Goal: Task Accomplishment & Management: Complete application form

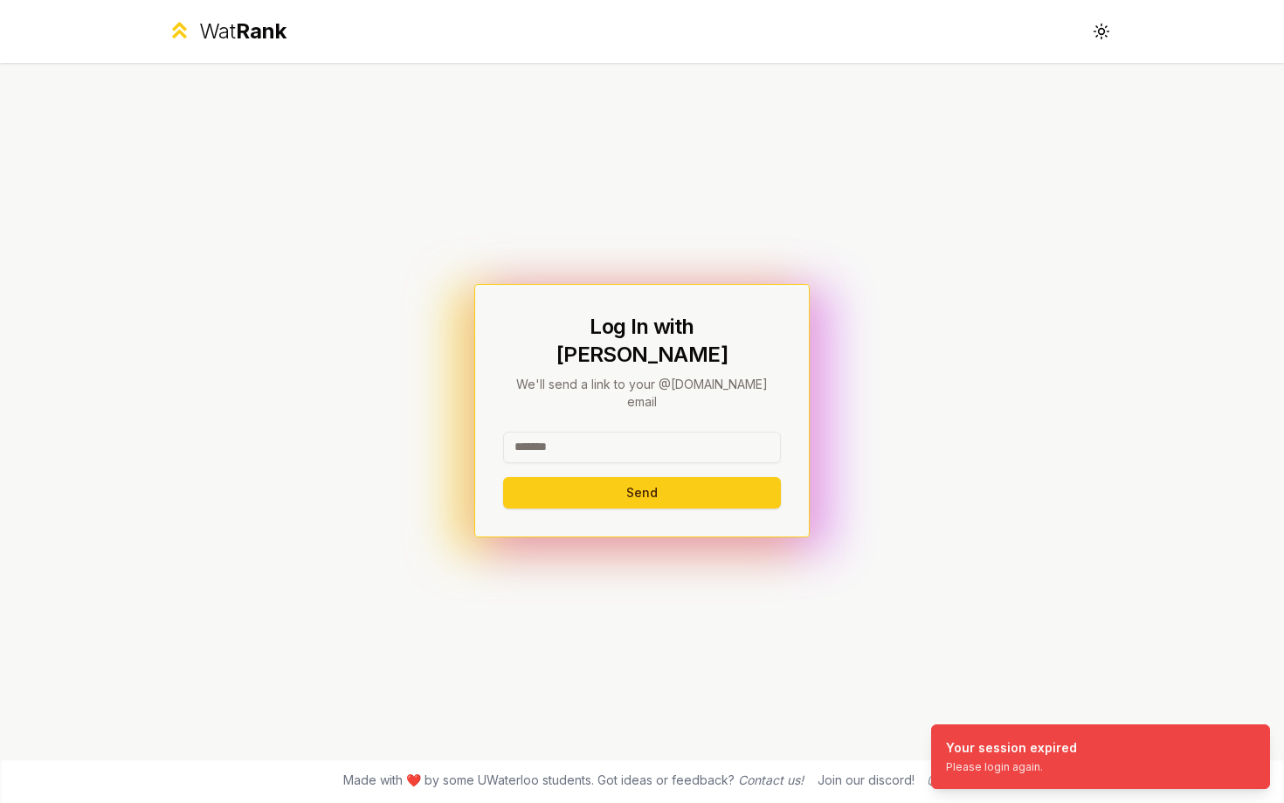
click at [610, 432] on input at bounding box center [642, 447] width 278 height 31
type input "******"
click at [503, 477] on button "Send" at bounding box center [642, 492] width 278 height 31
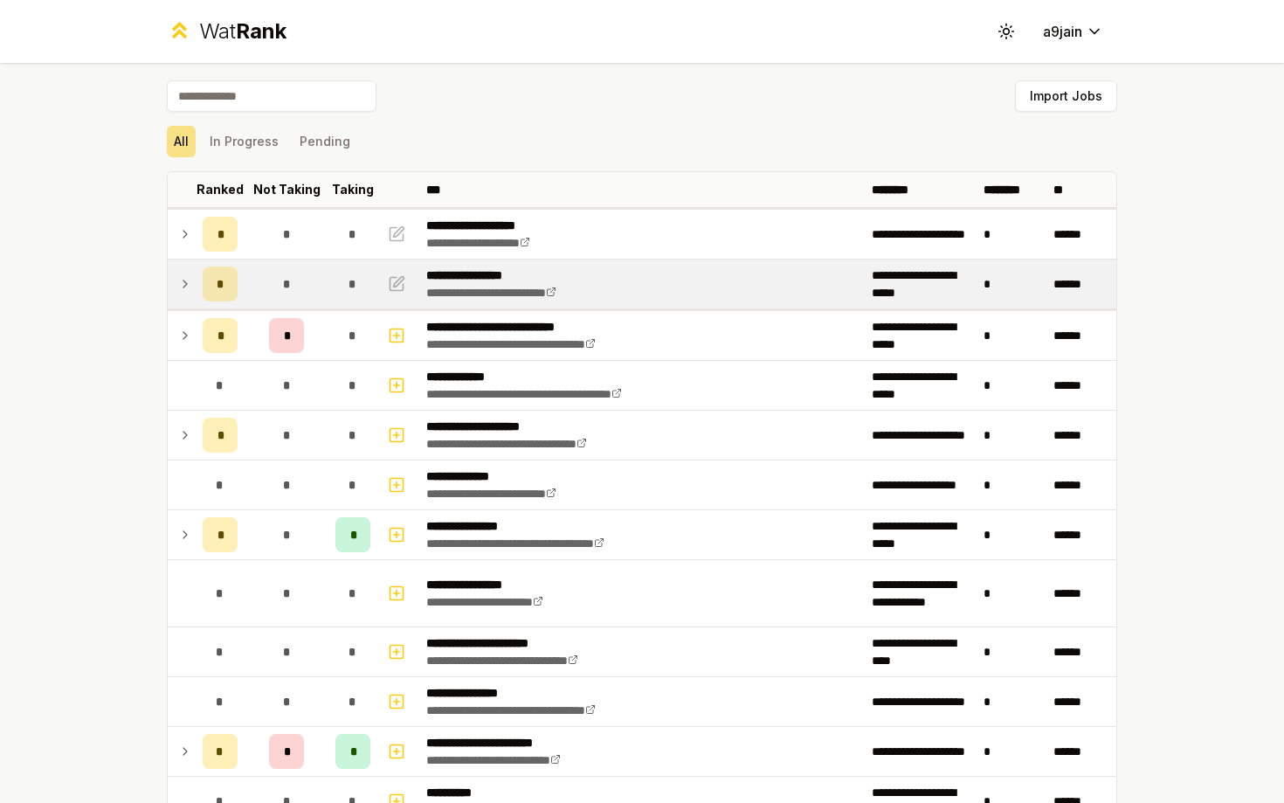
click at [184, 281] on icon at bounding box center [185, 283] width 14 height 21
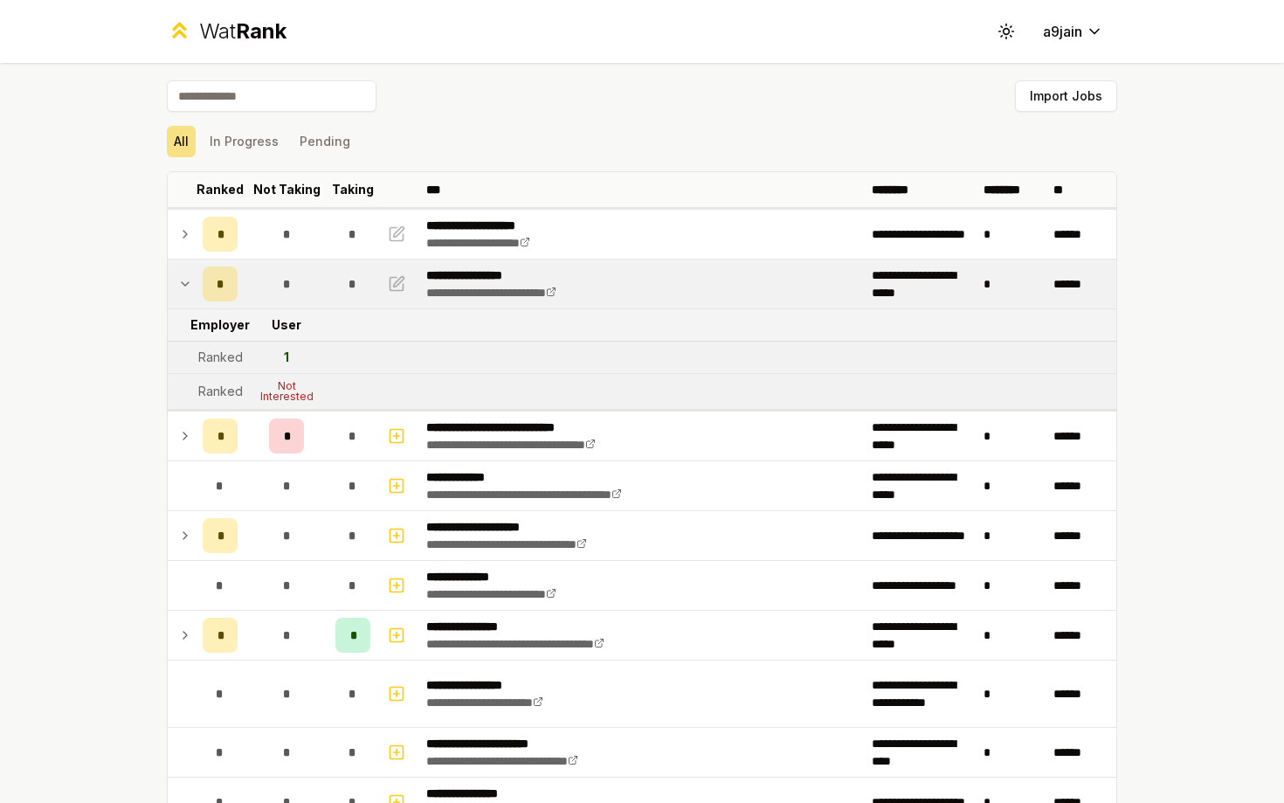
click at [184, 281] on icon at bounding box center [185, 283] width 14 height 21
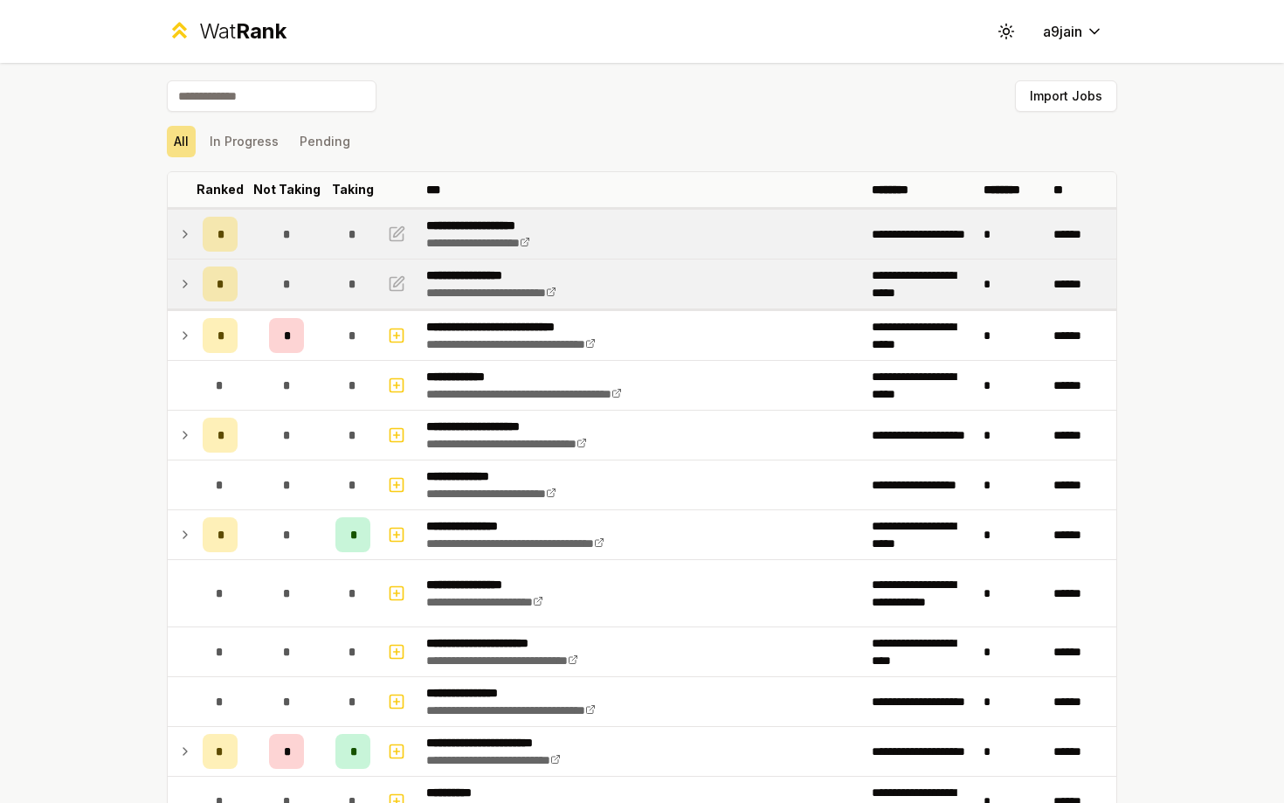
click at [184, 252] on td at bounding box center [182, 234] width 28 height 49
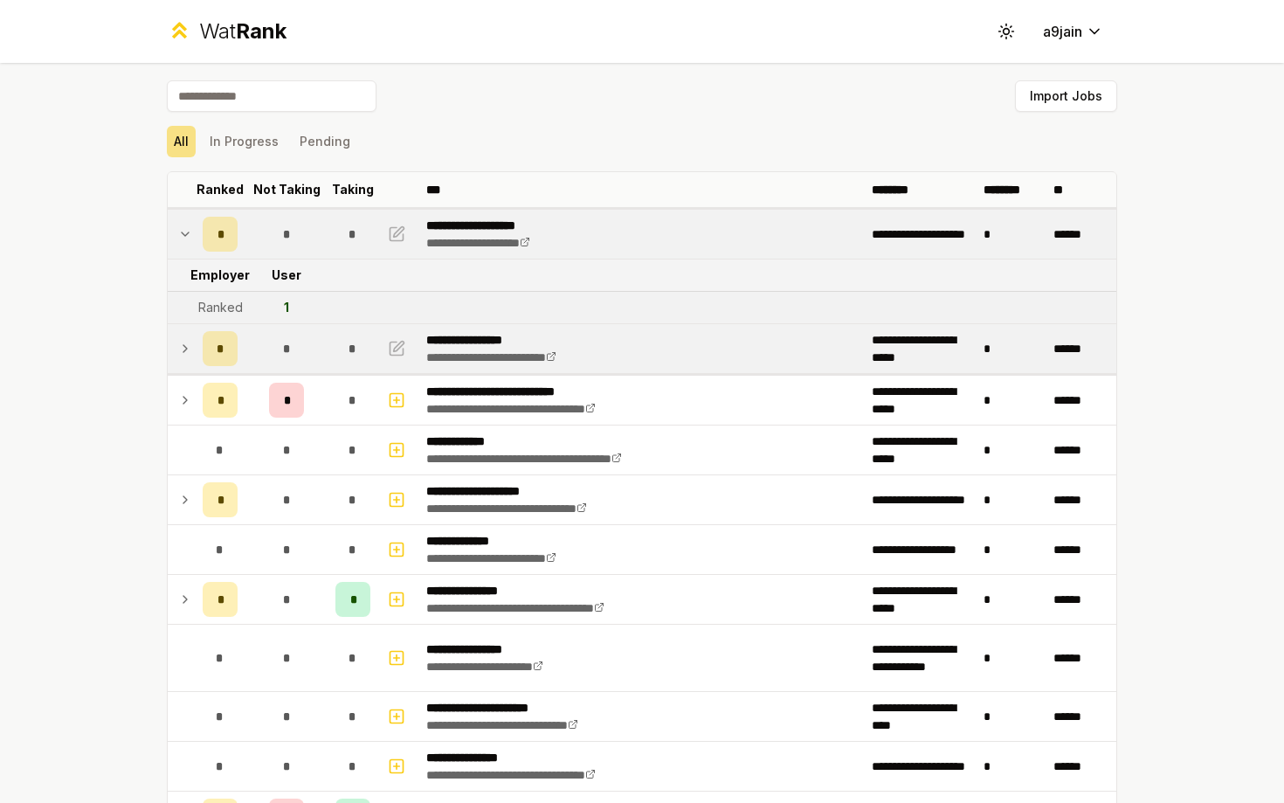
click at [184, 252] on td at bounding box center [182, 234] width 28 height 49
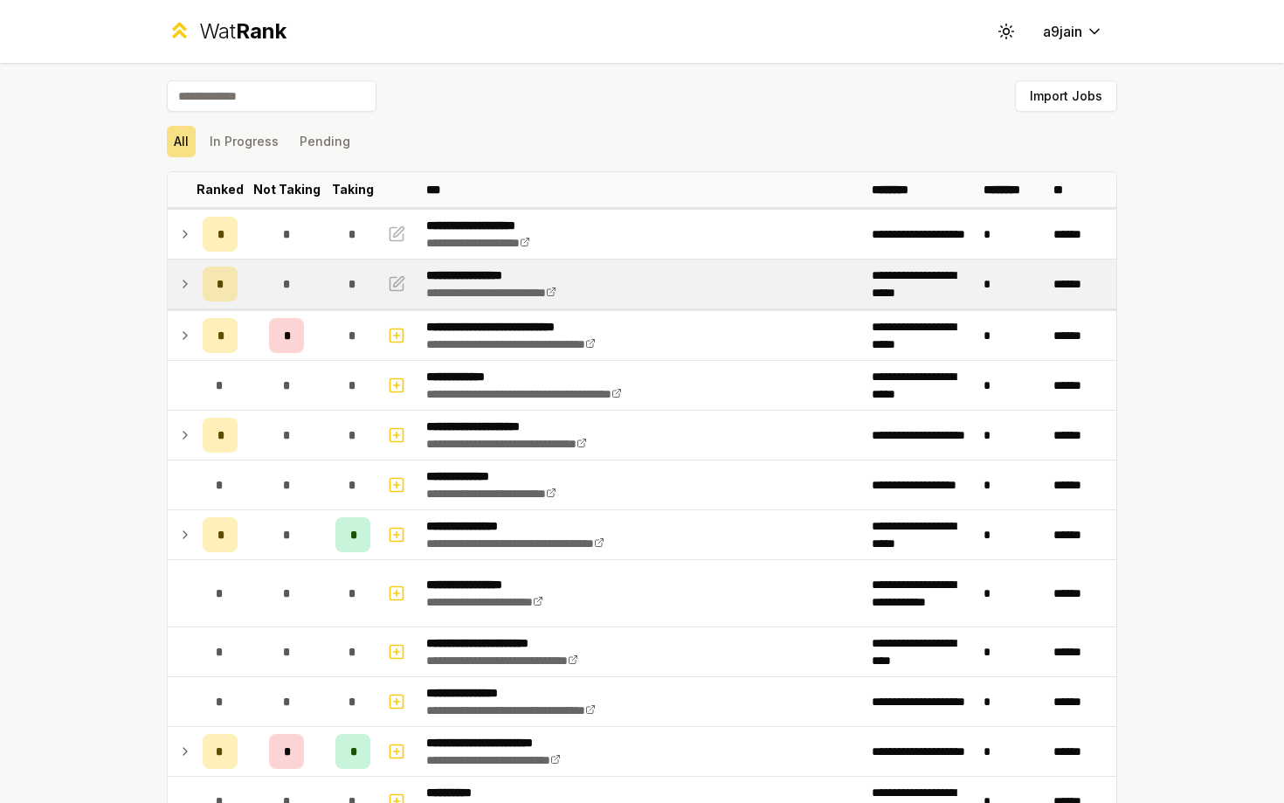
click at [186, 291] on icon at bounding box center [185, 283] width 14 height 21
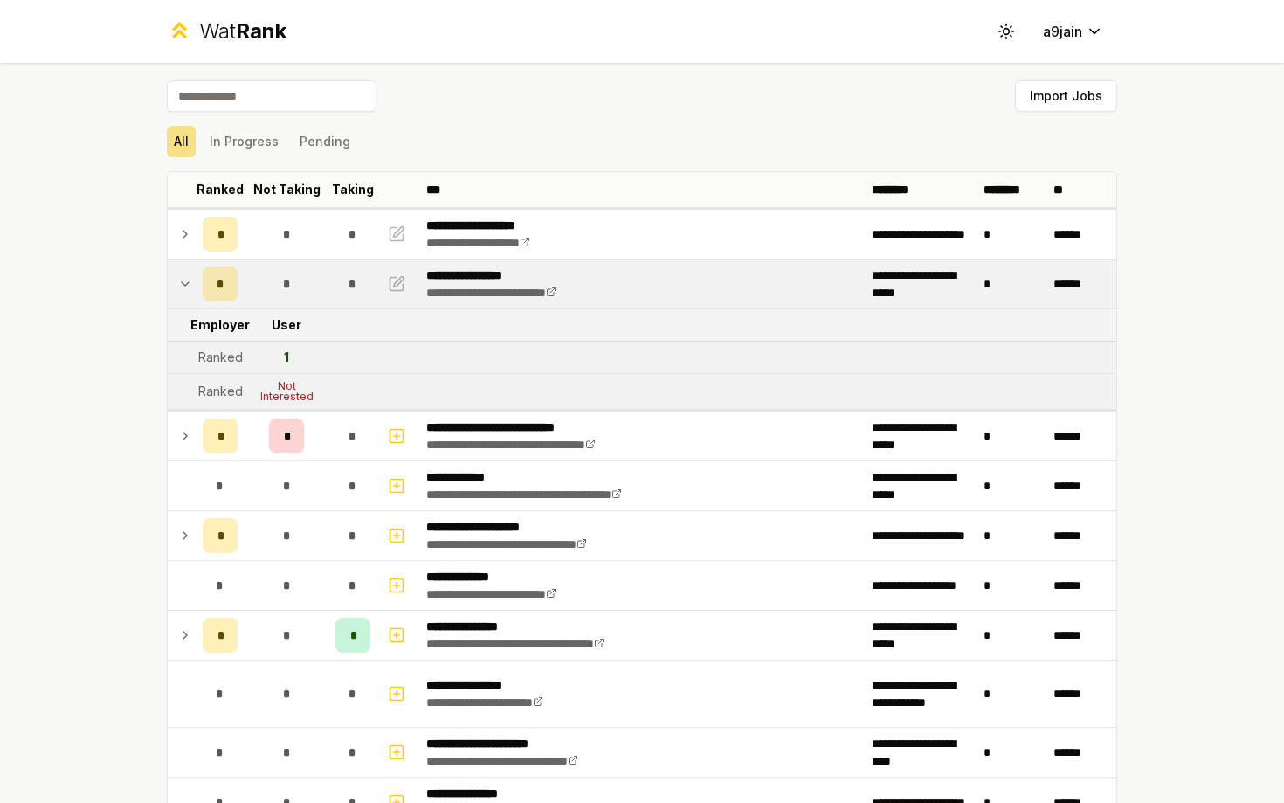
click at [186, 291] on icon at bounding box center [185, 283] width 14 height 21
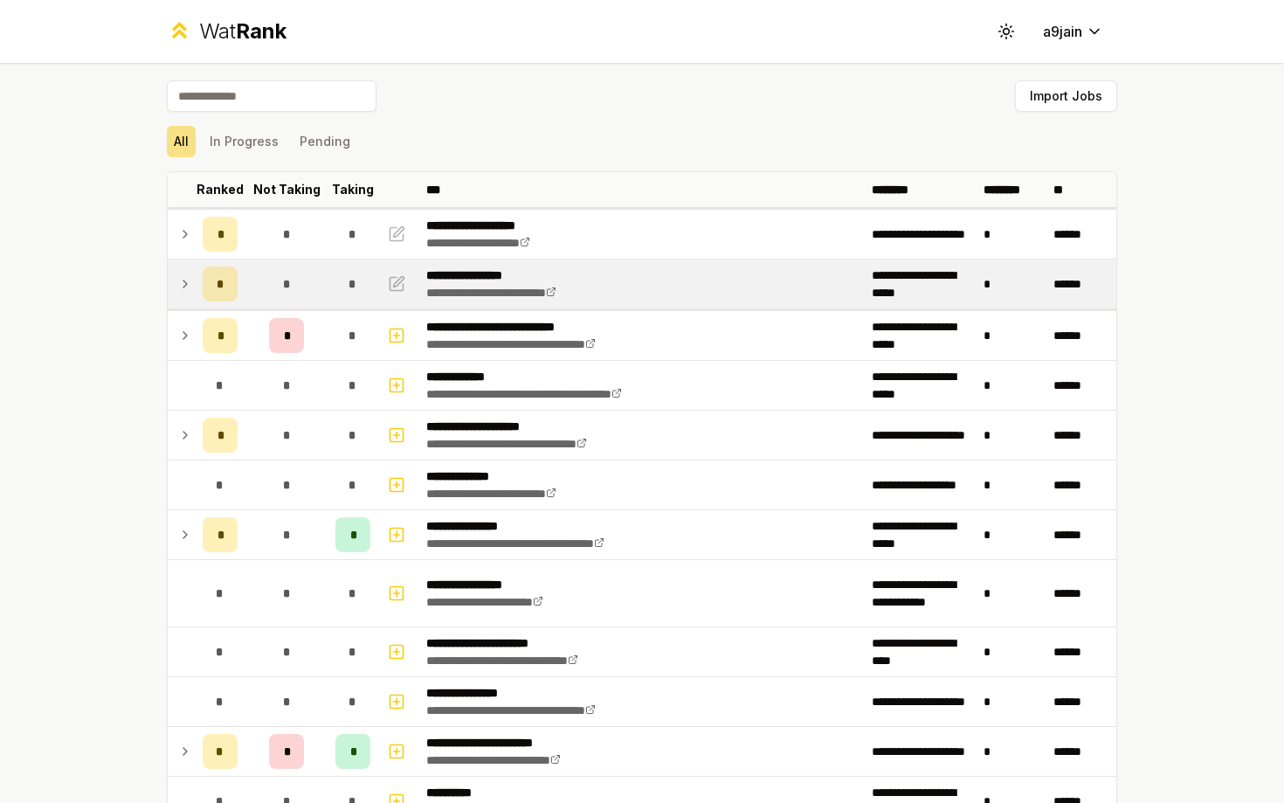
click at [188, 280] on icon at bounding box center [185, 283] width 14 height 21
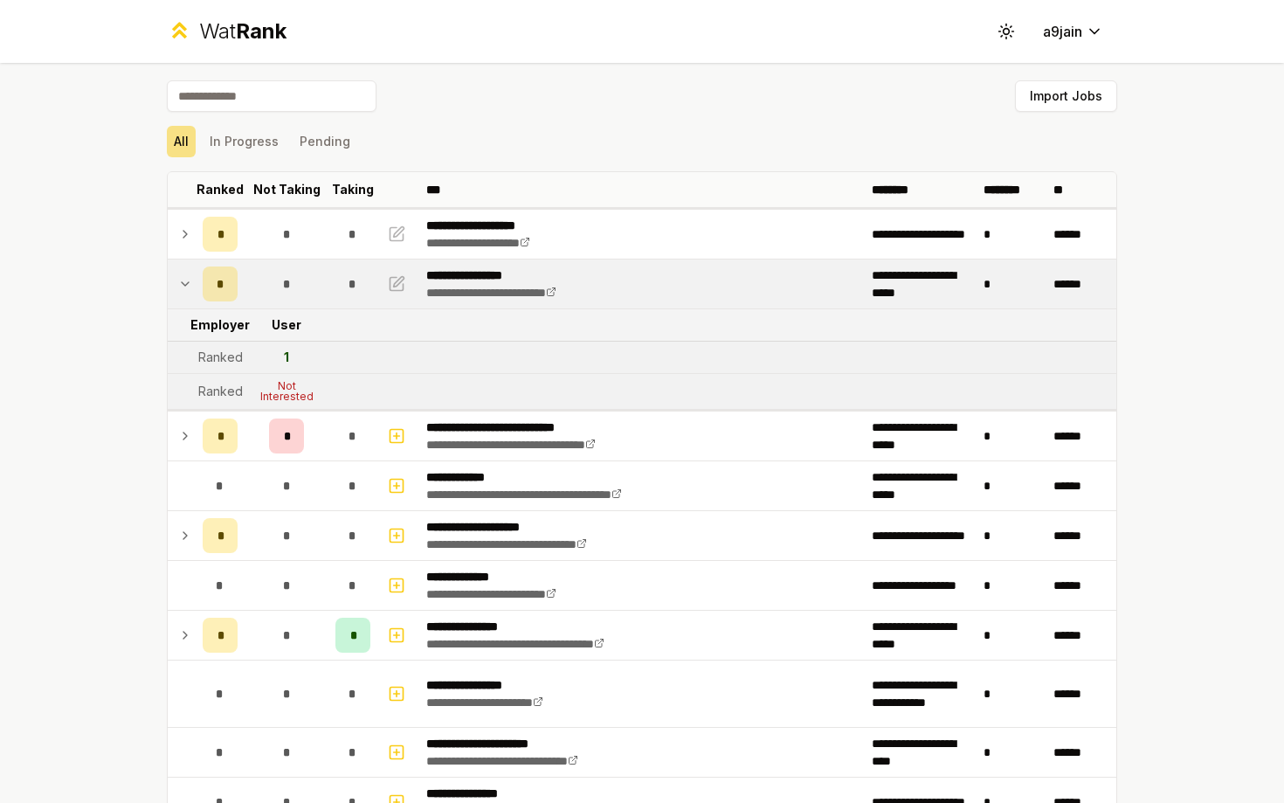
click at [188, 280] on icon at bounding box center [185, 283] width 14 height 21
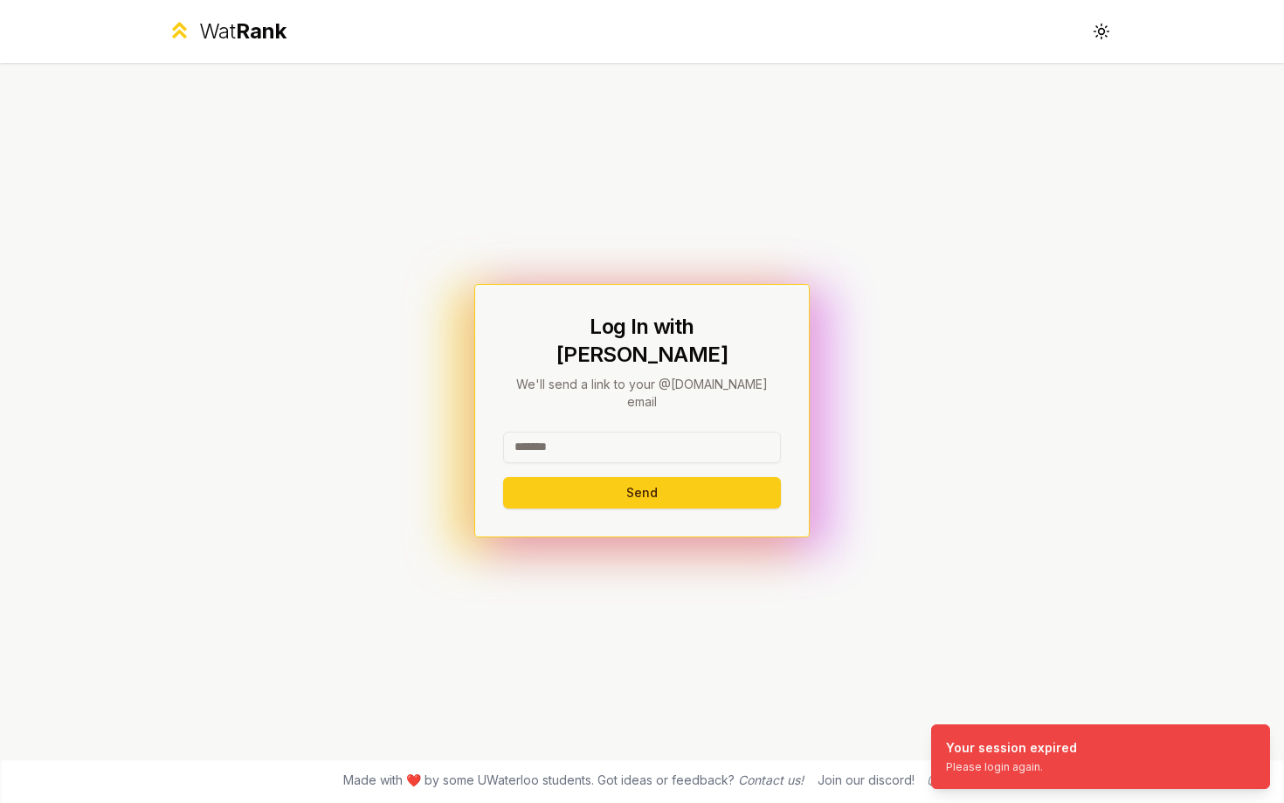
click at [626, 432] on input at bounding box center [642, 447] width 278 height 31
type input "******"
click at [503, 477] on button "Send" at bounding box center [642, 492] width 278 height 31
